Goal: Browse casually

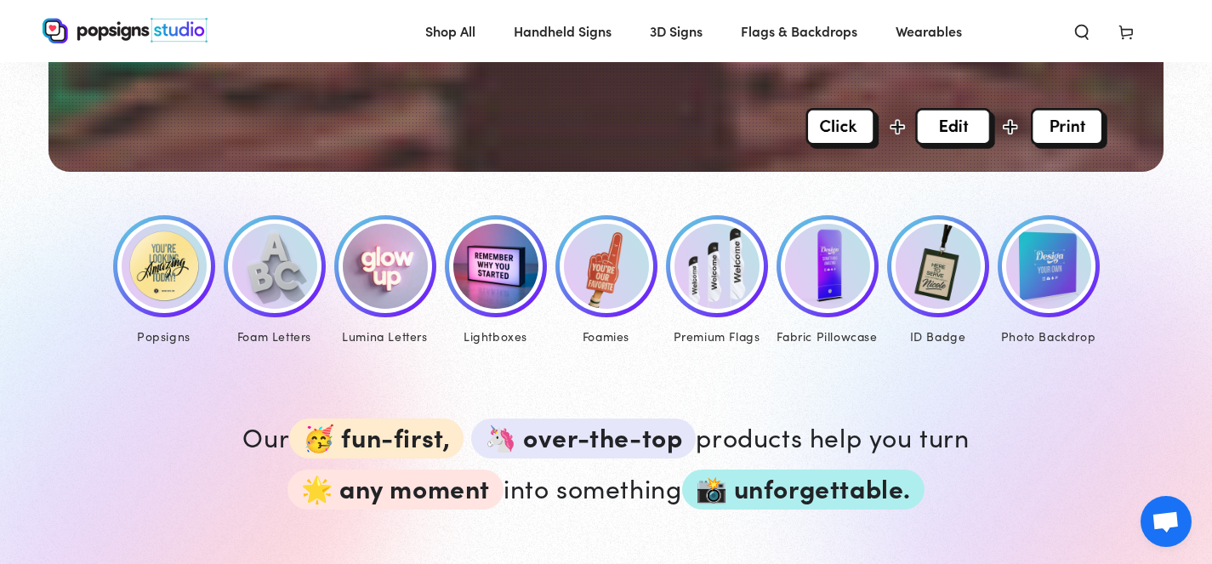
scroll to position [717, 0]
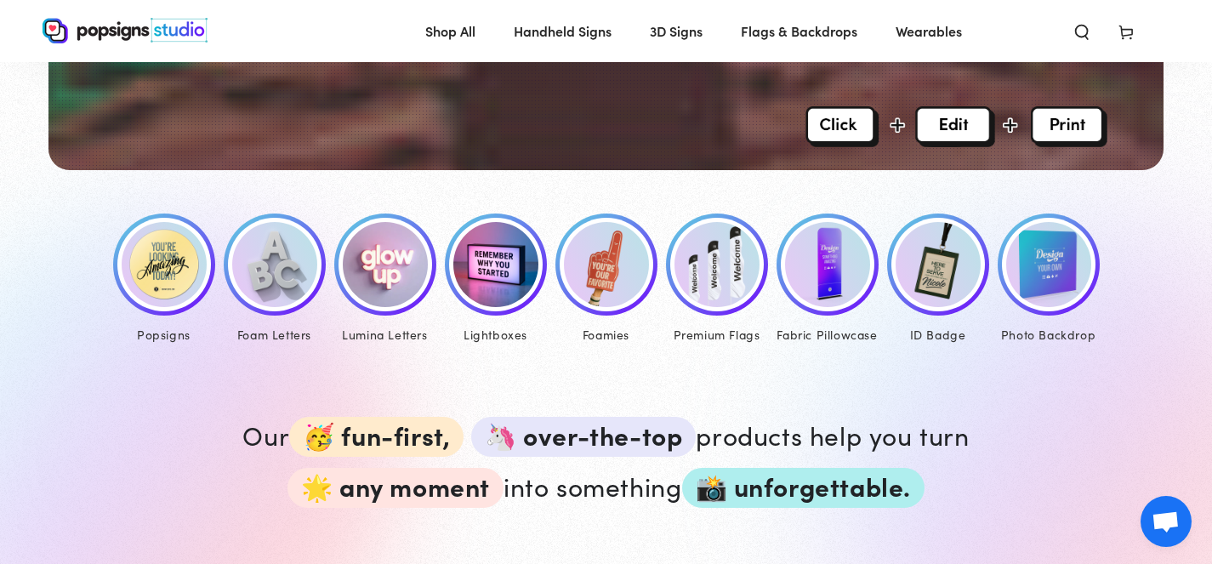
click at [166, 275] on img at bounding box center [164, 264] width 85 height 85
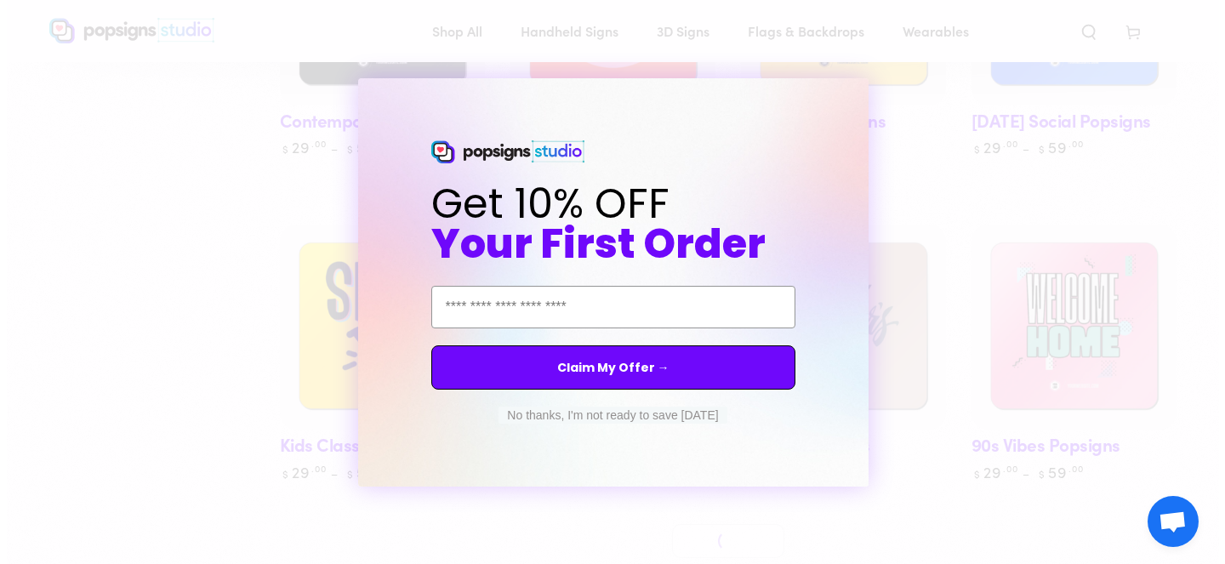
scroll to position [734, 0]
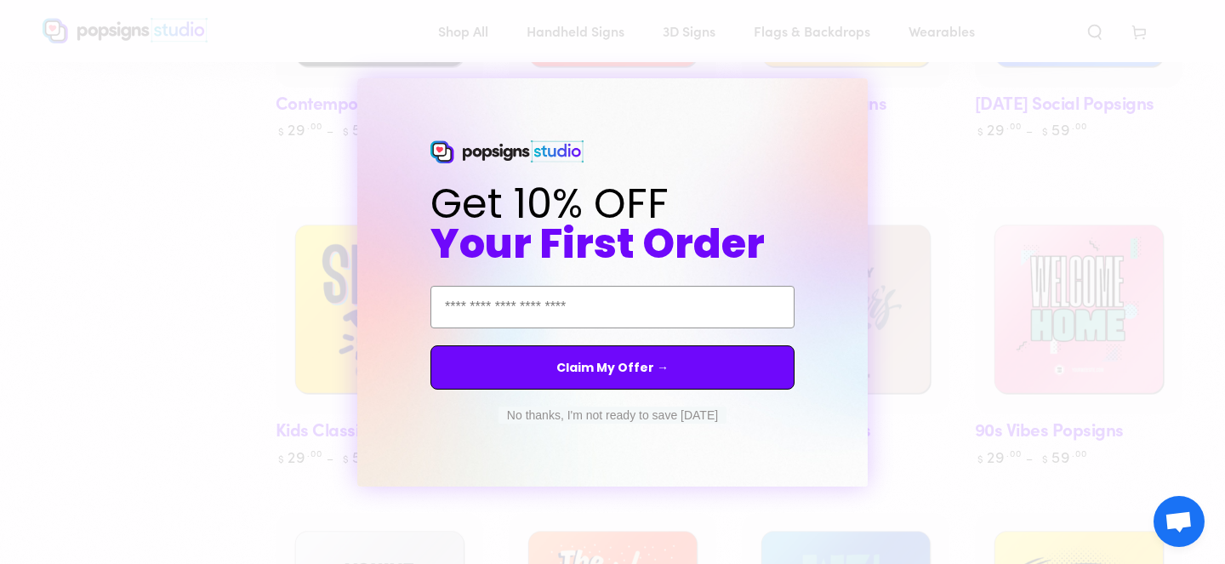
click at [558, 421] on button "No thanks, I'm not ready to save [DATE]" at bounding box center [612, 415] width 228 height 17
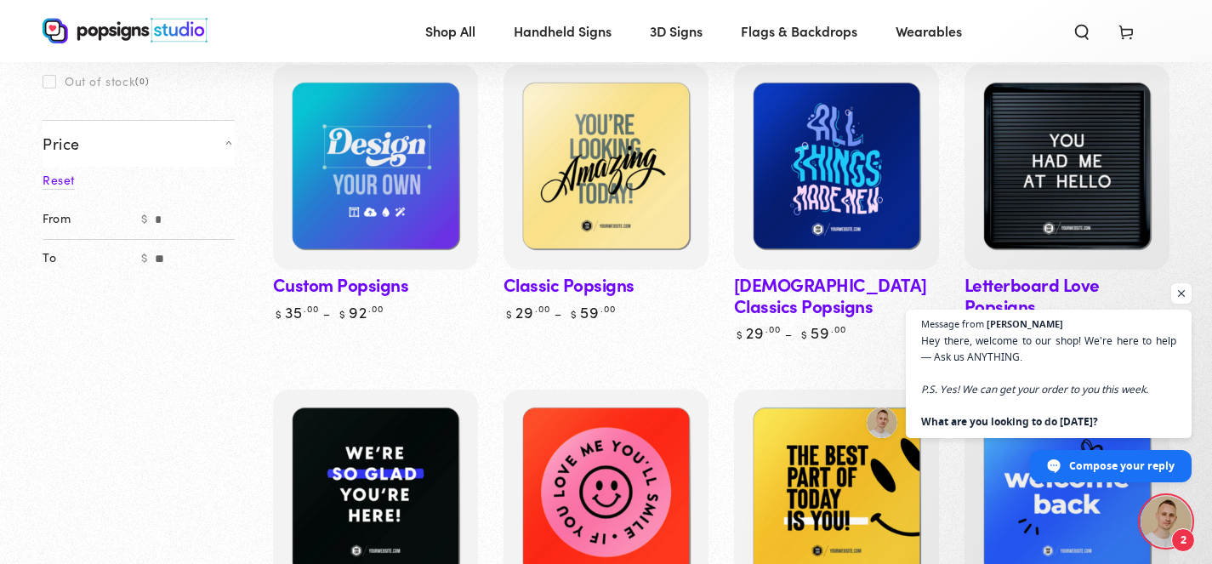
scroll to position [123, 0]
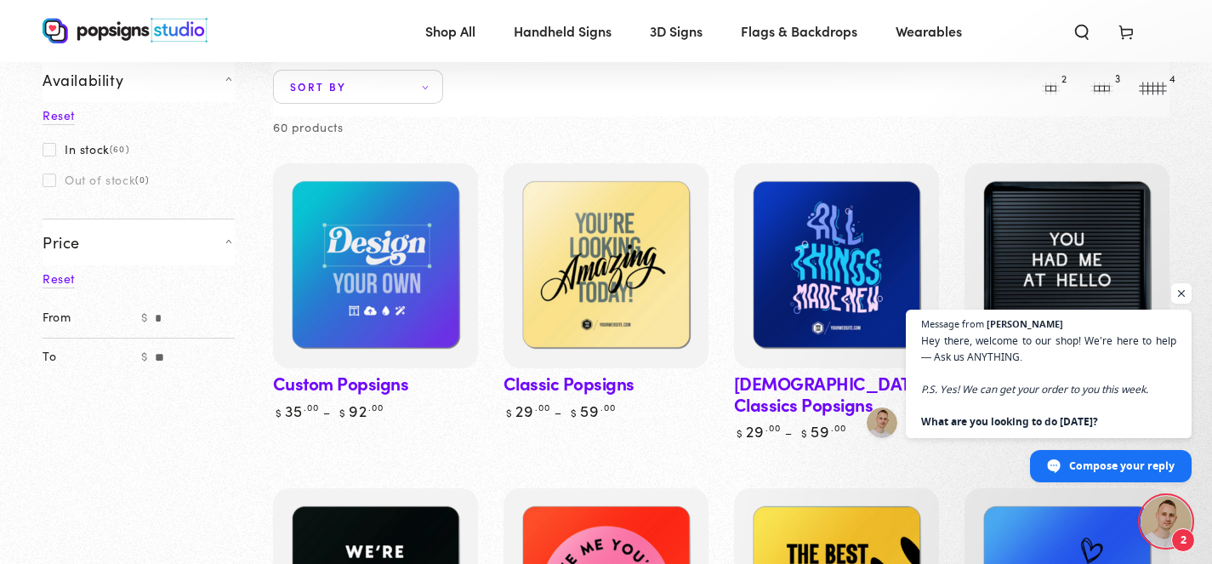
click at [1033, 29] on header "Shop All Shop All Shop By Product Shop By Product Shop By Category" at bounding box center [606, 31] width 1212 height 62
click at [1178, 300] on span "Open chat" at bounding box center [1181, 293] width 21 height 21
